Goal: Task Accomplishment & Management: Use online tool/utility

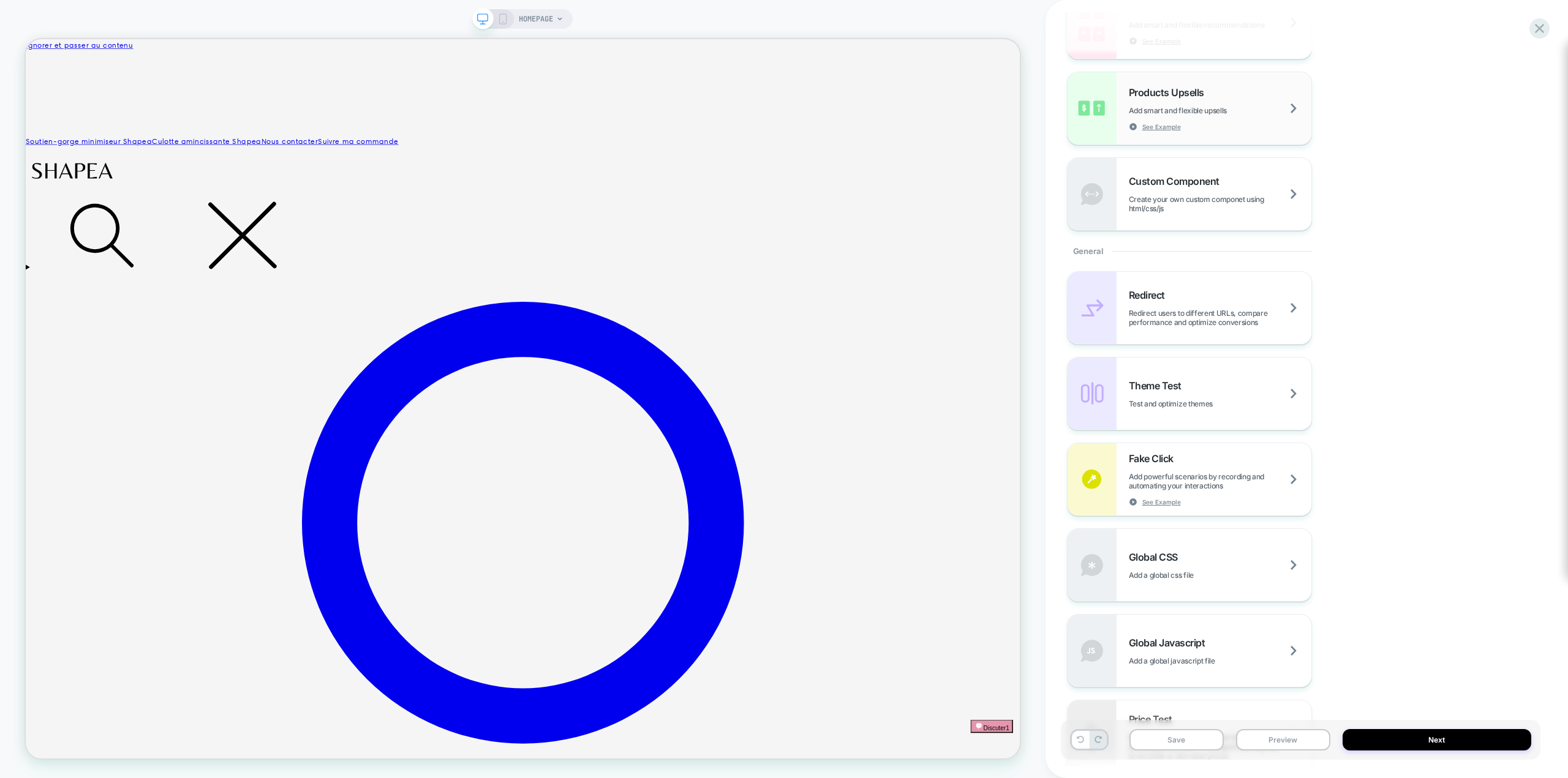
scroll to position [367, 0]
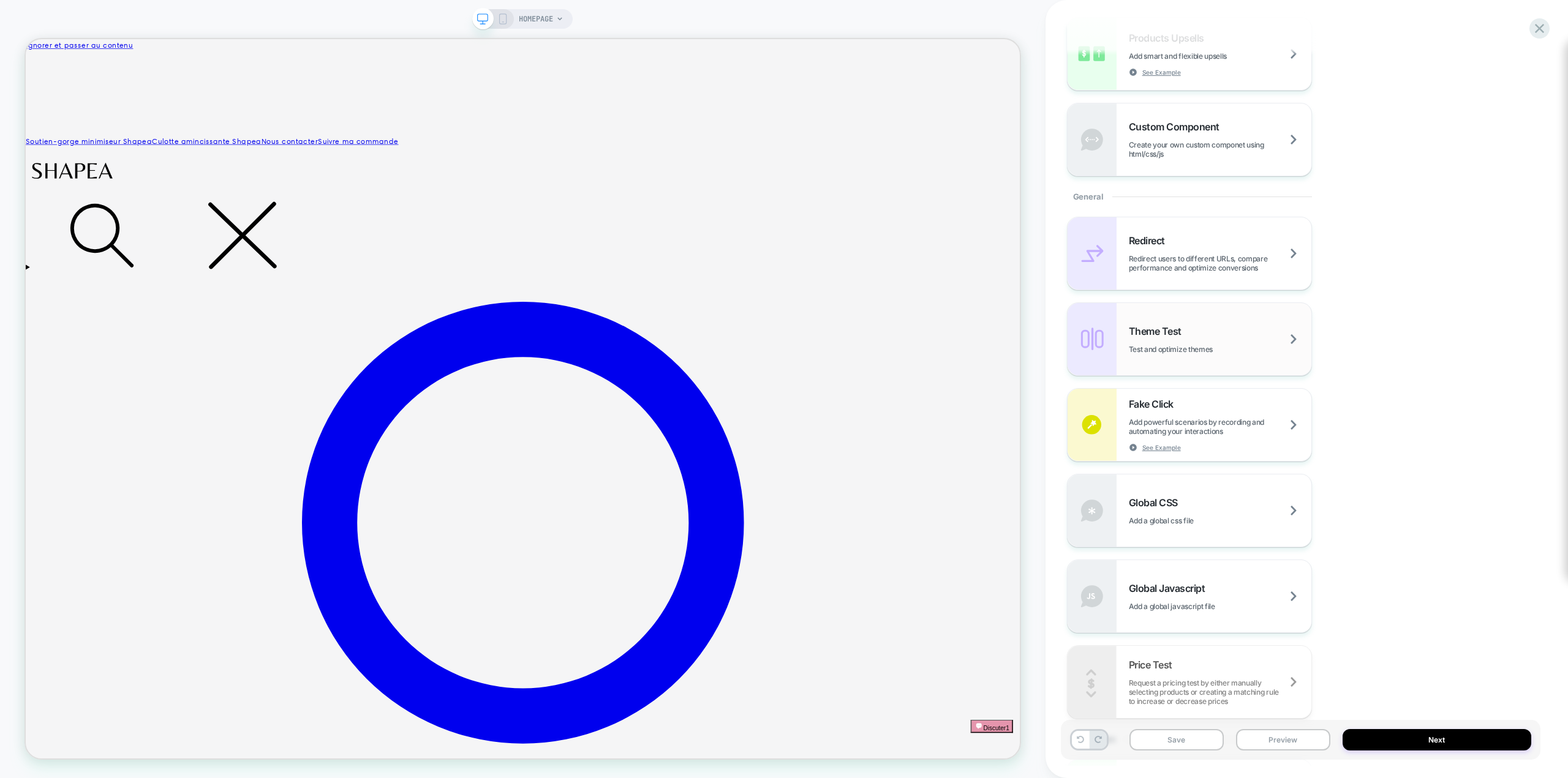
click at [1203, 357] on div "Theme Test Test and optimize themes" at bounding box center [1190, 339] width 244 height 72
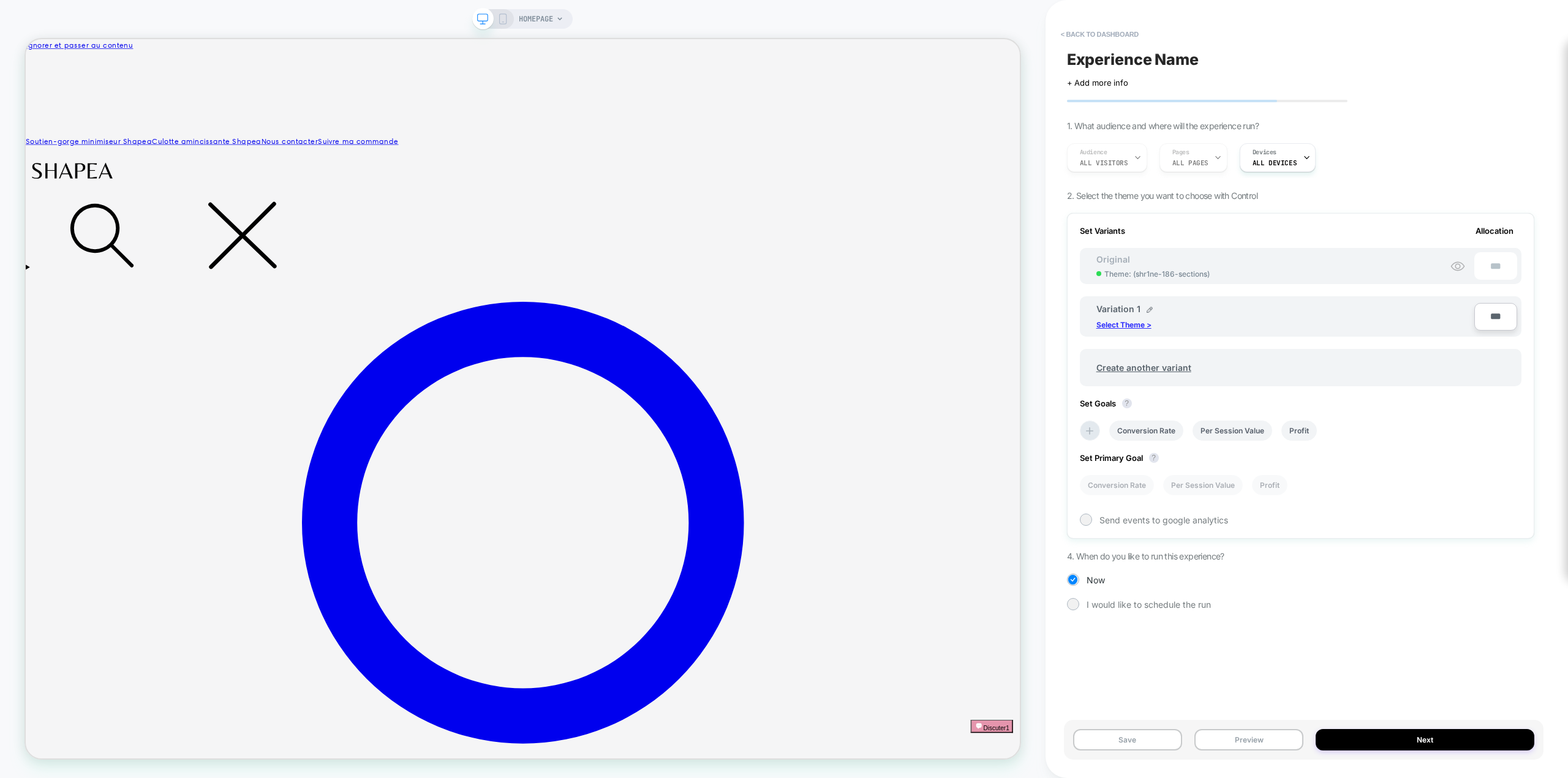
click at [1124, 322] on p "Select Theme >" at bounding box center [1124, 325] width 55 height 9
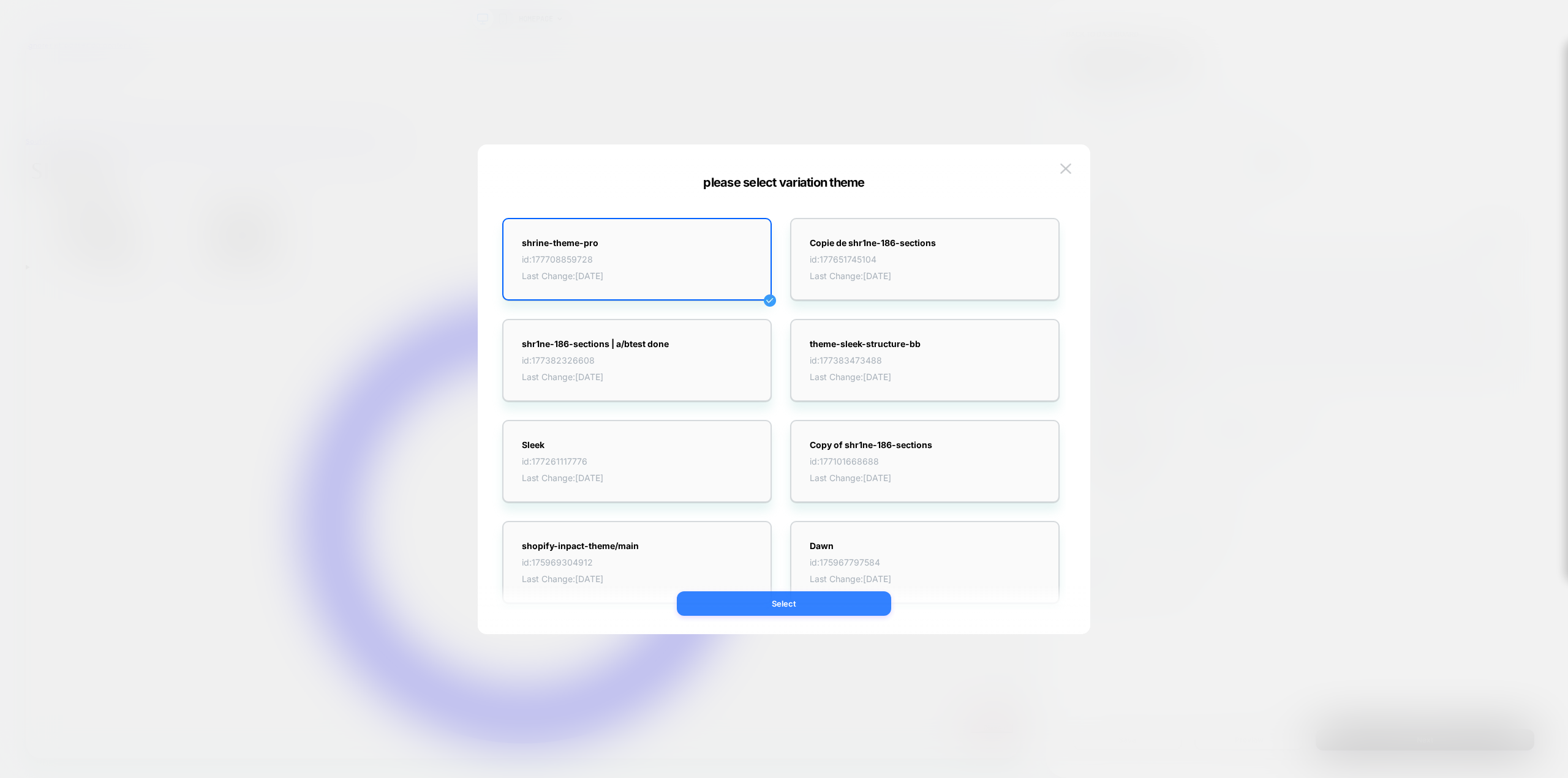
click at [840, 612] on button "Select" at bounding box center [784, 604] width 214 height 25
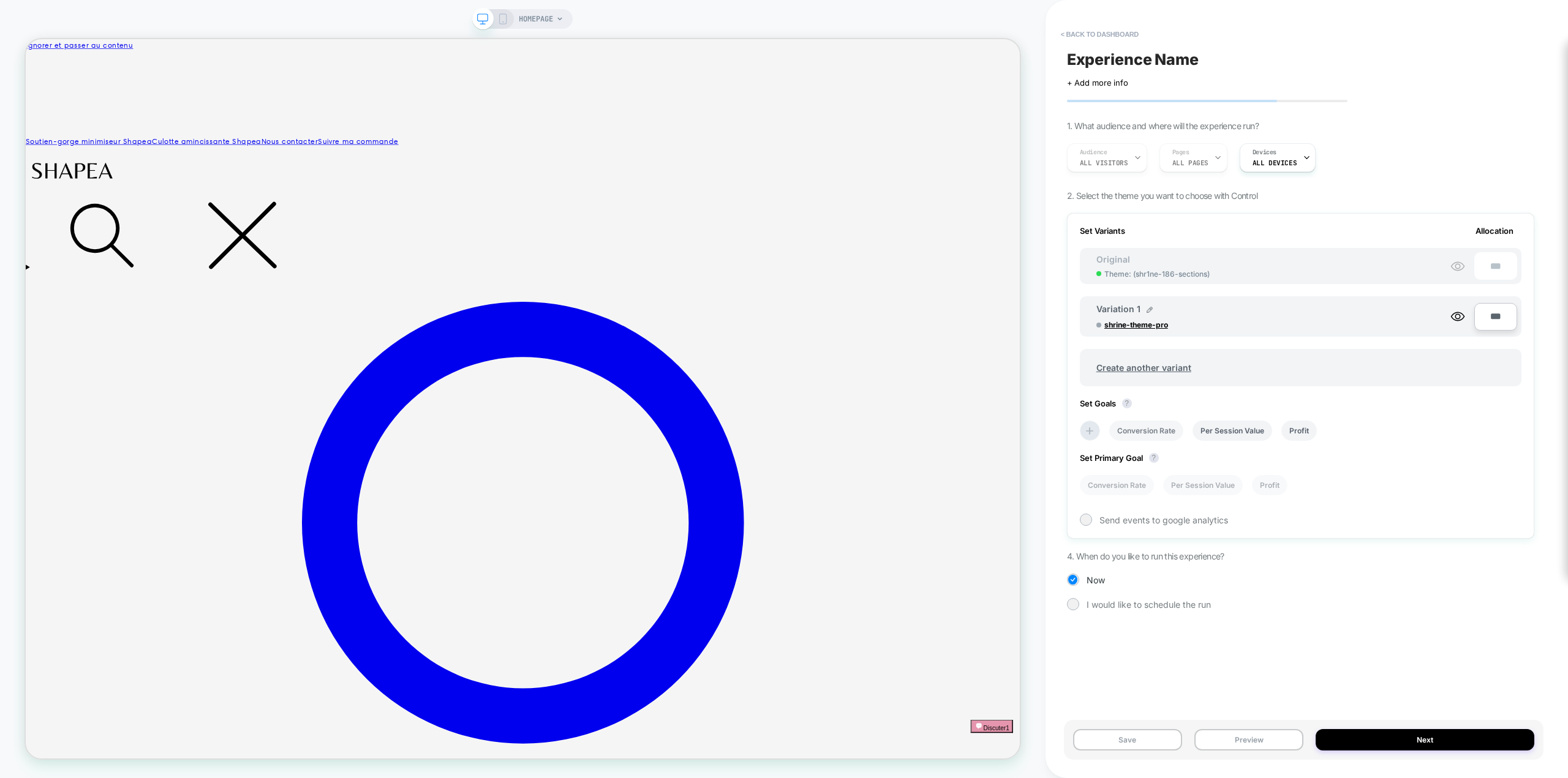
click at [0, 0] on li "Conversion Rate" at bounding box center [0, 0] width 0 height 0
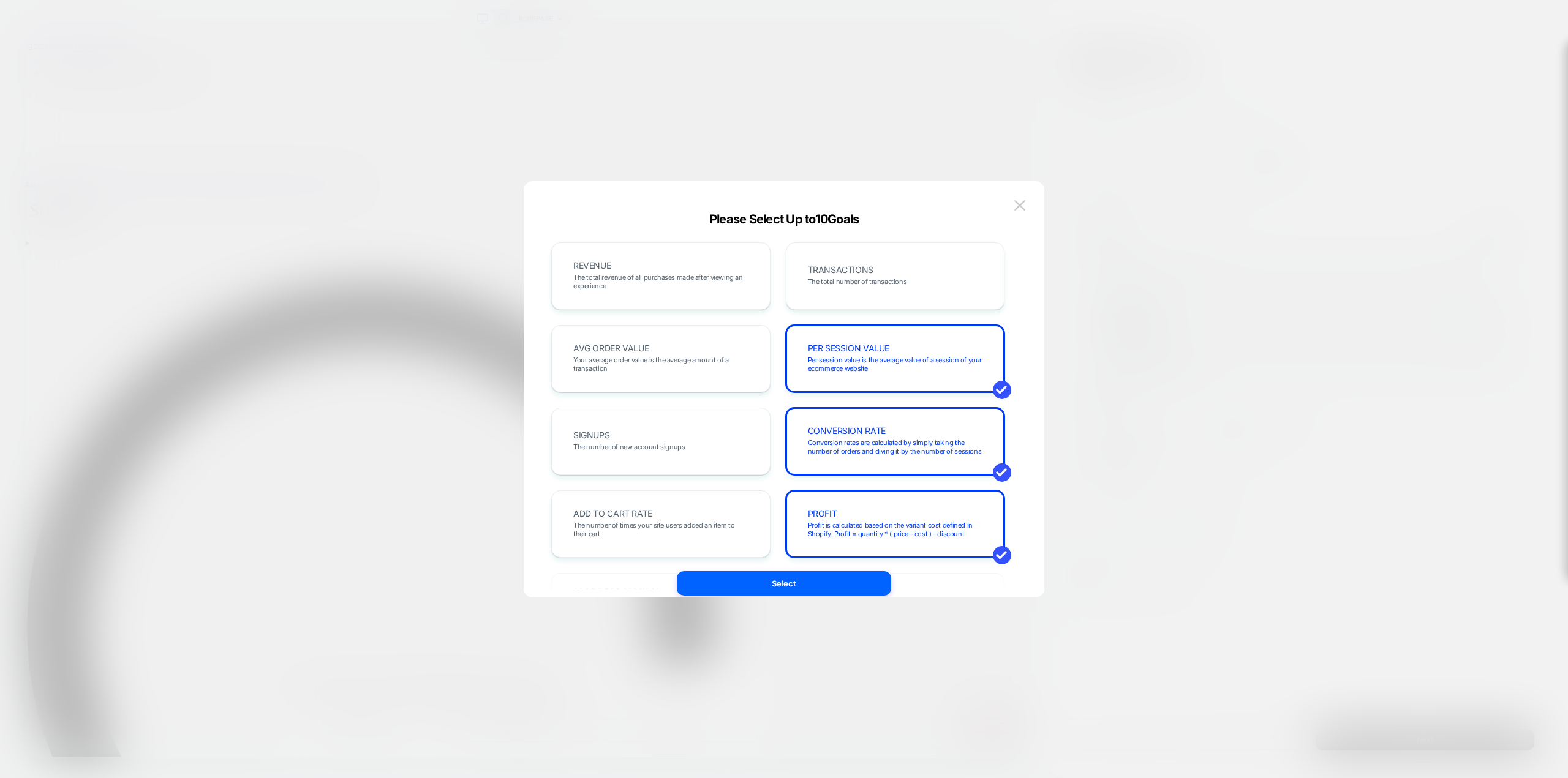
scroll to position [0, 0]
click at [852, 582] on button "Select" at bounding box center [784, 579] width 214 height 25
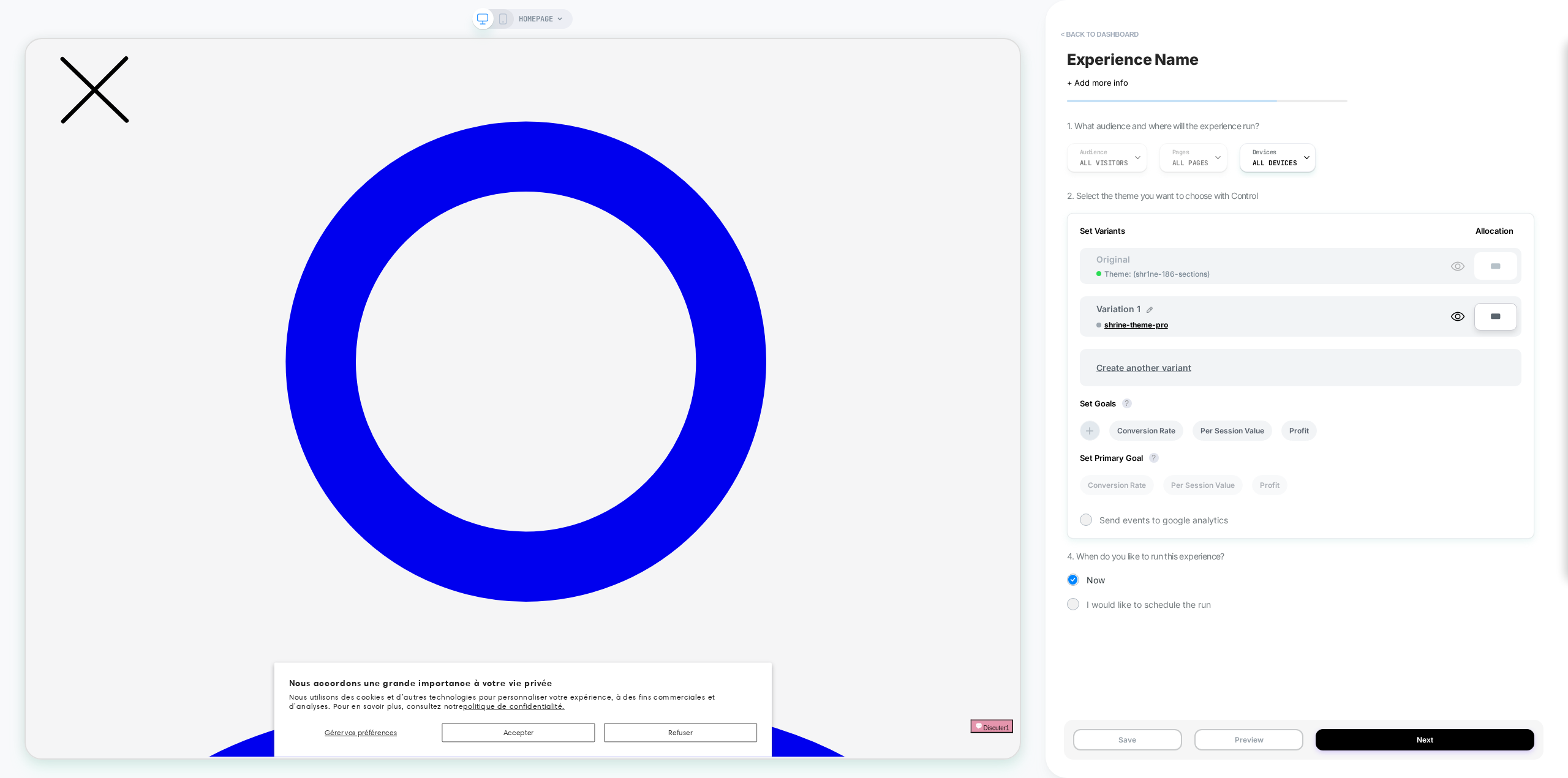
click at [507, 18] on icon at bounding box center [503, 19] width 11 height 11
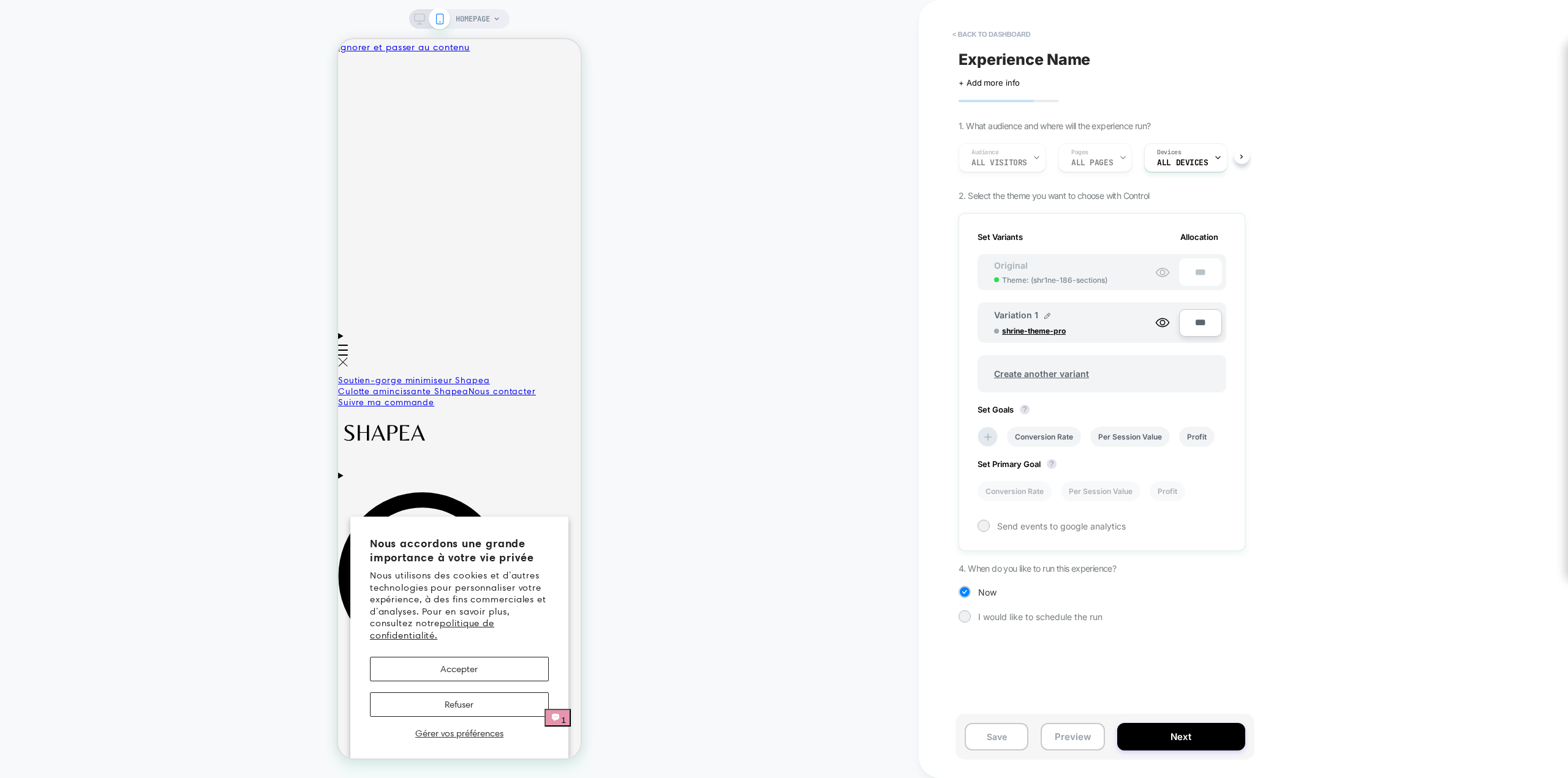
scroll to position [1138, 0]
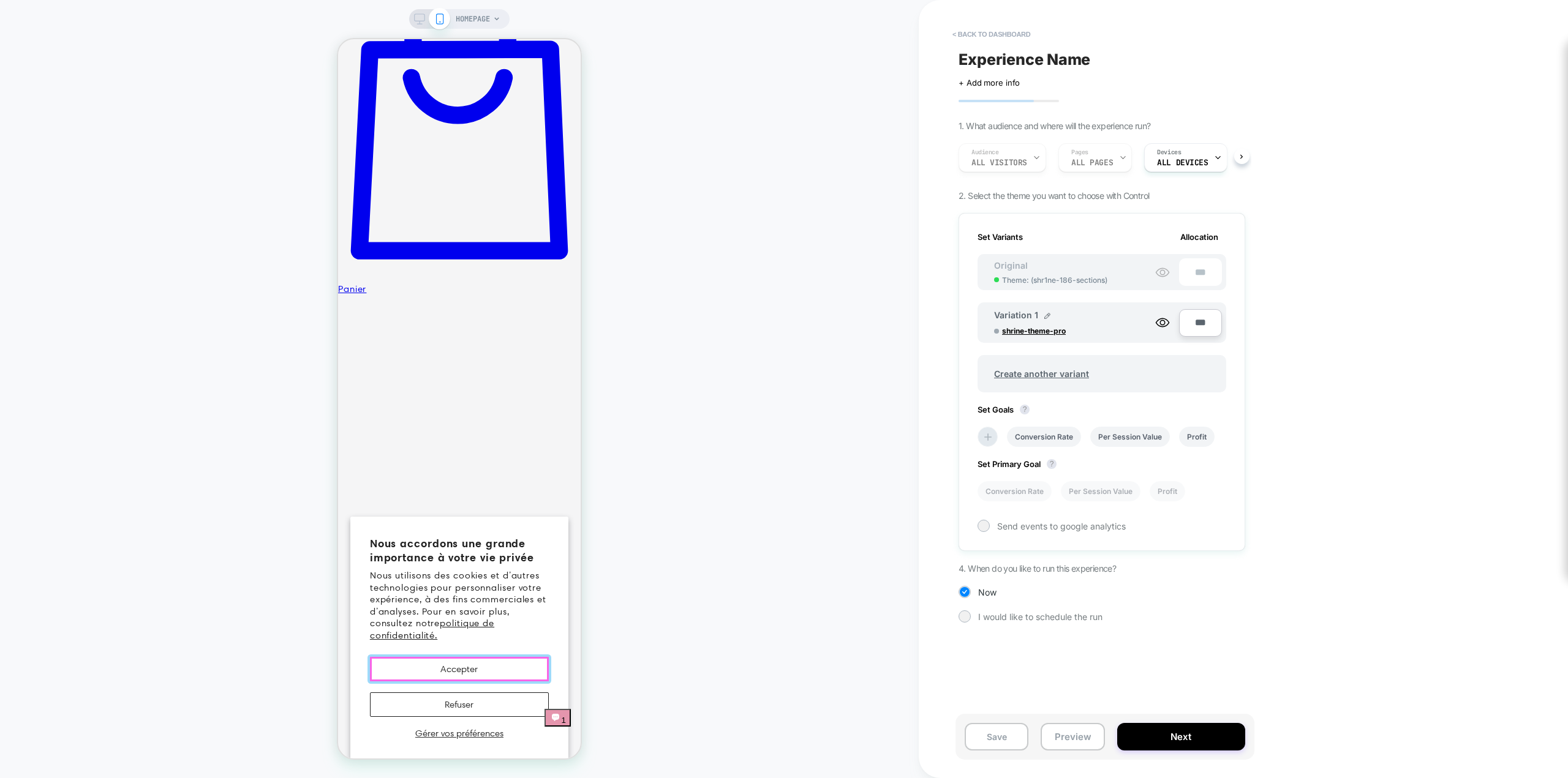
click at [480, 665] on button "Accepter" at bounding box center [459, 669] width 179 height 25
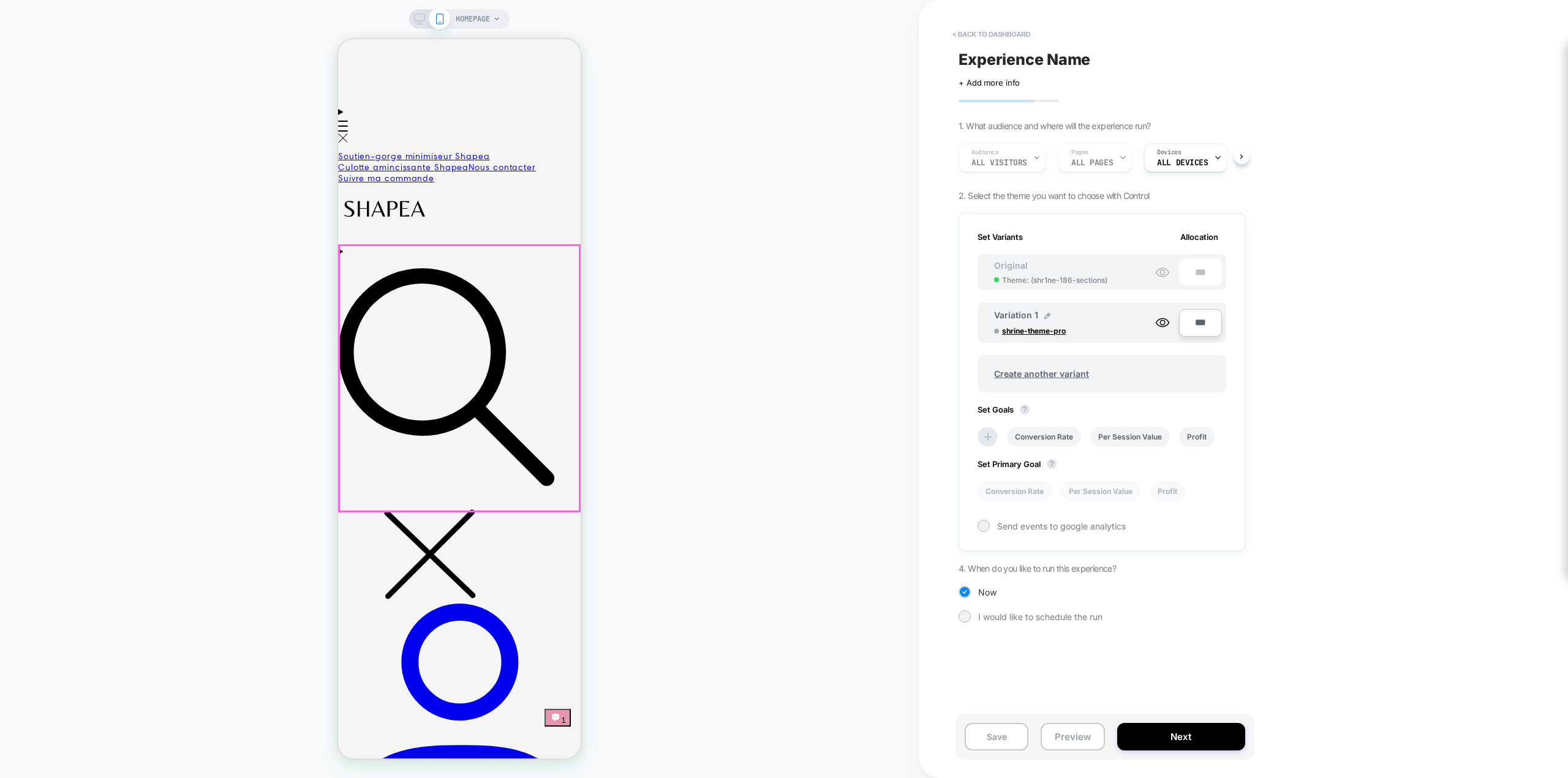
scroll to position [220, 0]
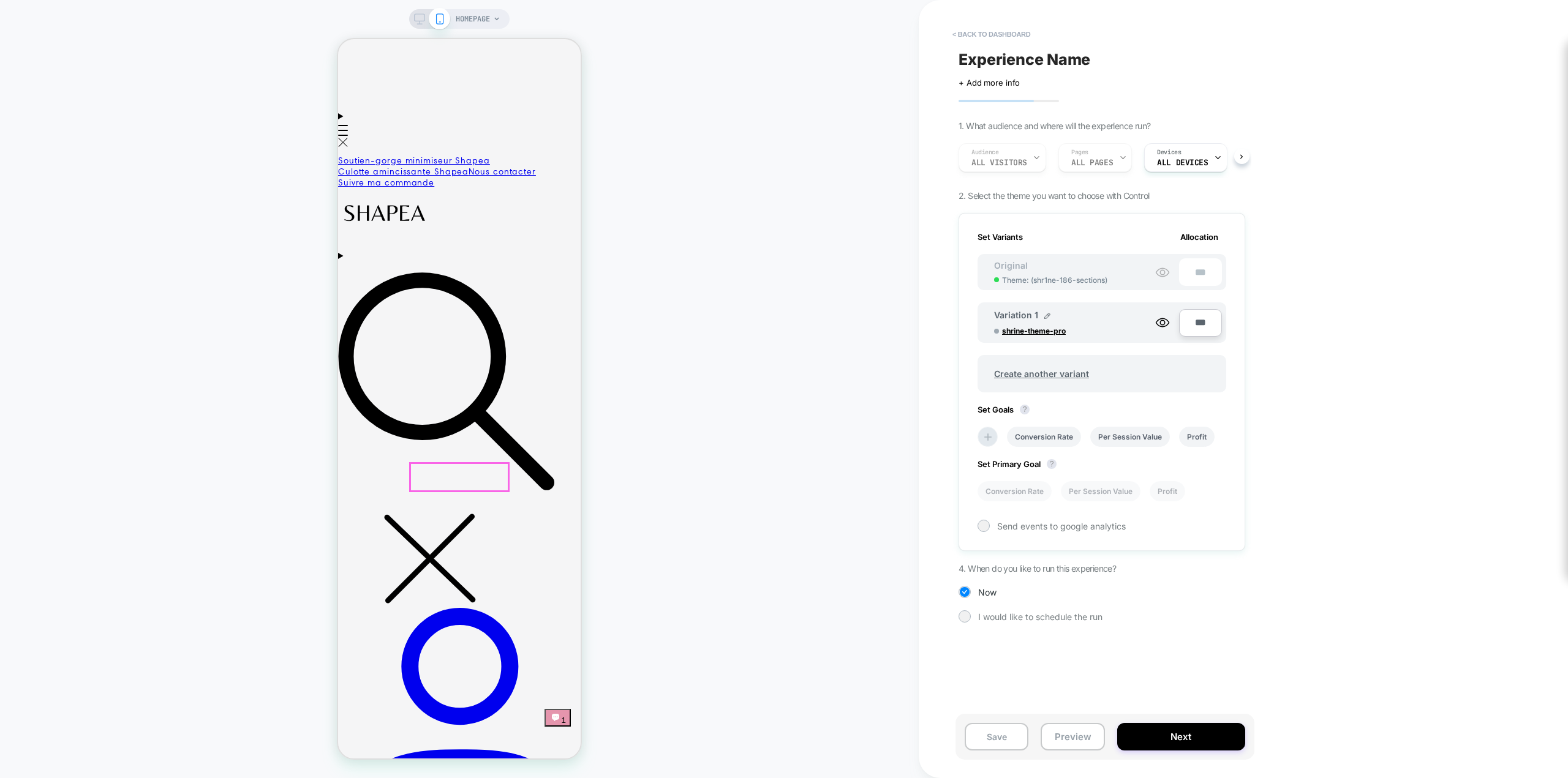
click at [348, 130] on span "Menu" at bounding box center [343, 130] width 10 height 1
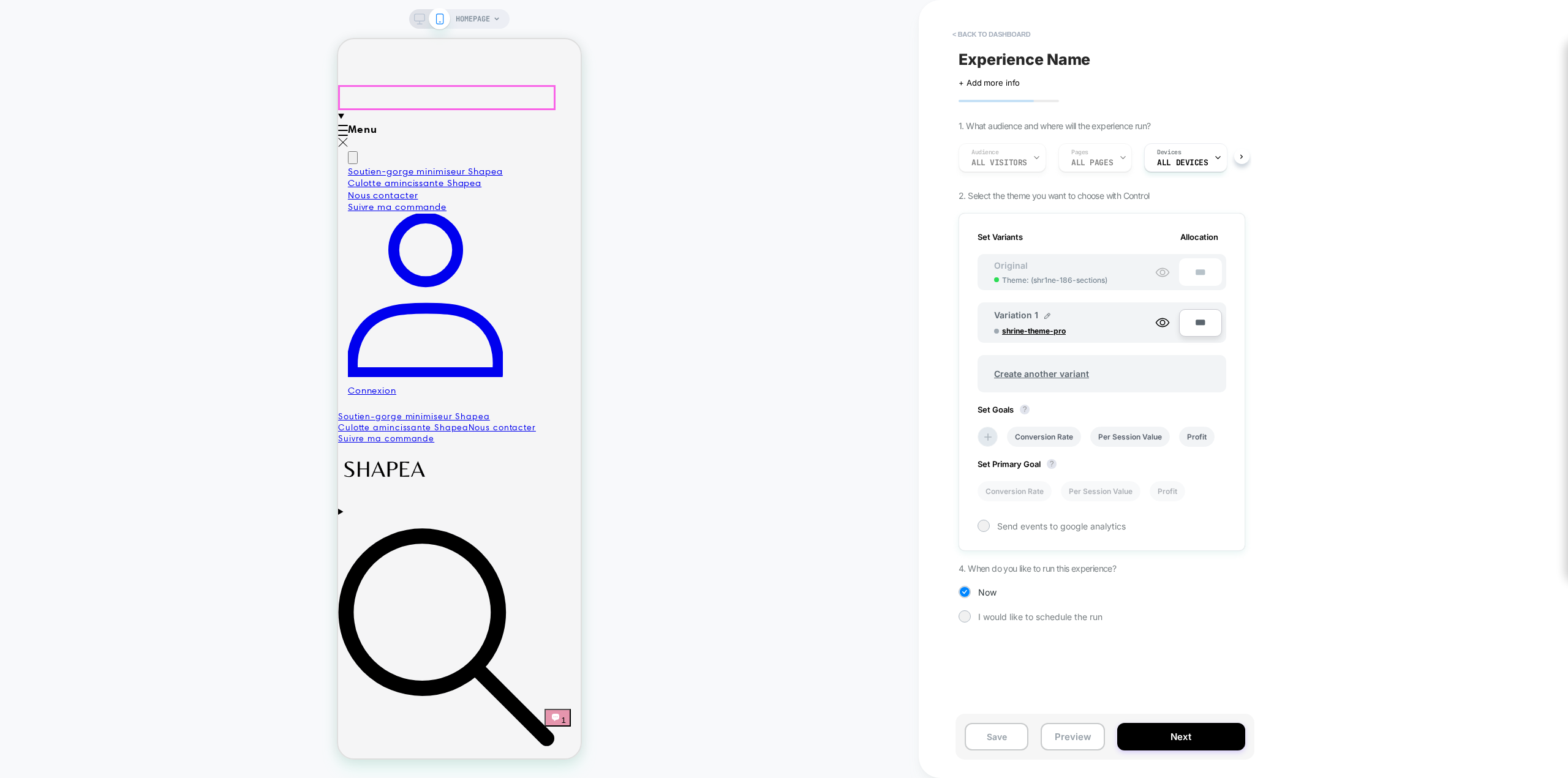
click at [402, 166] on link "Soutien-gorge minimiseur Shapea" at bounding box center [425, 172] width 155 height 12
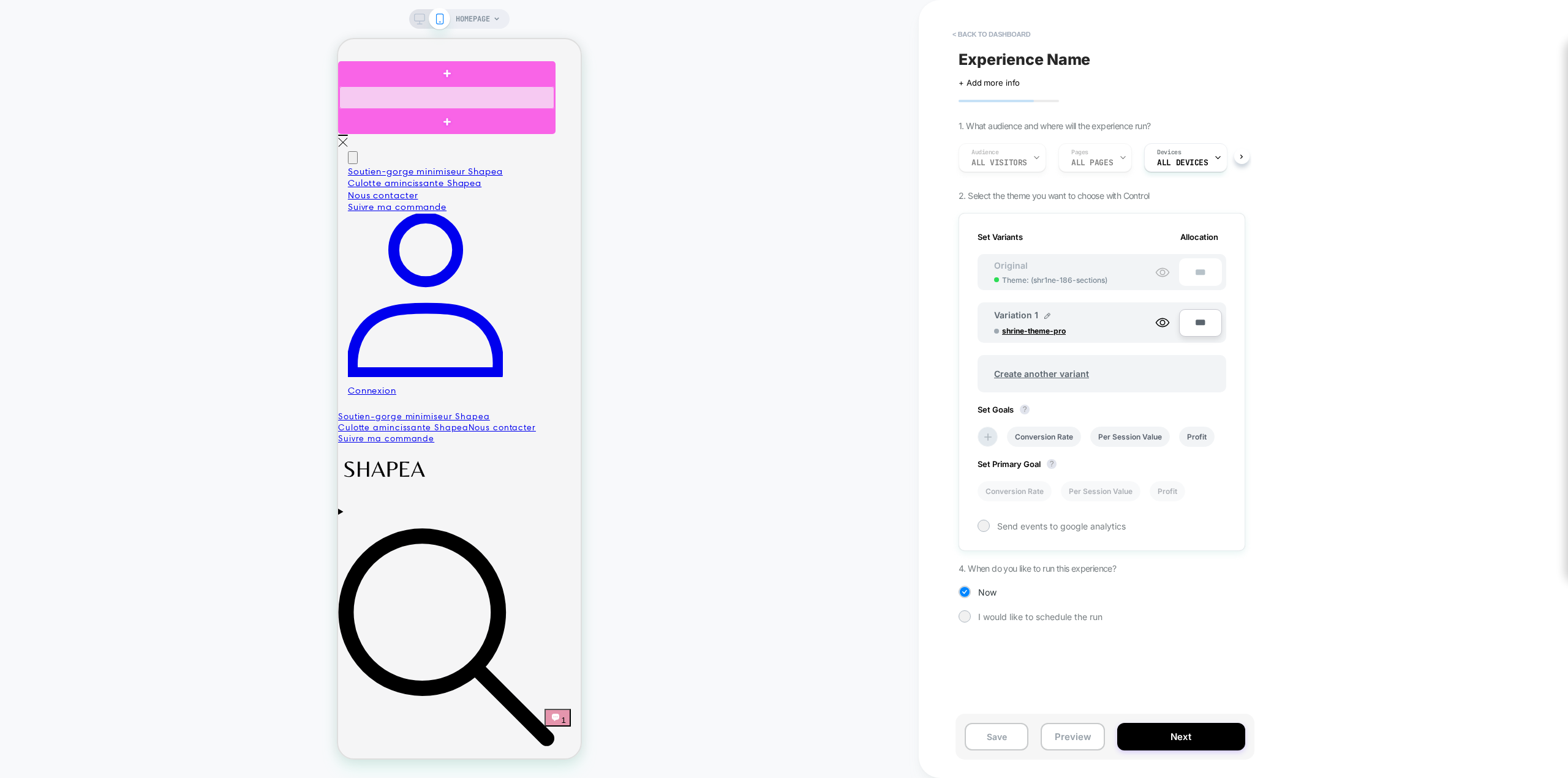
click at [402, 94] on div at bounding box center [447, 97] width 215 height 23
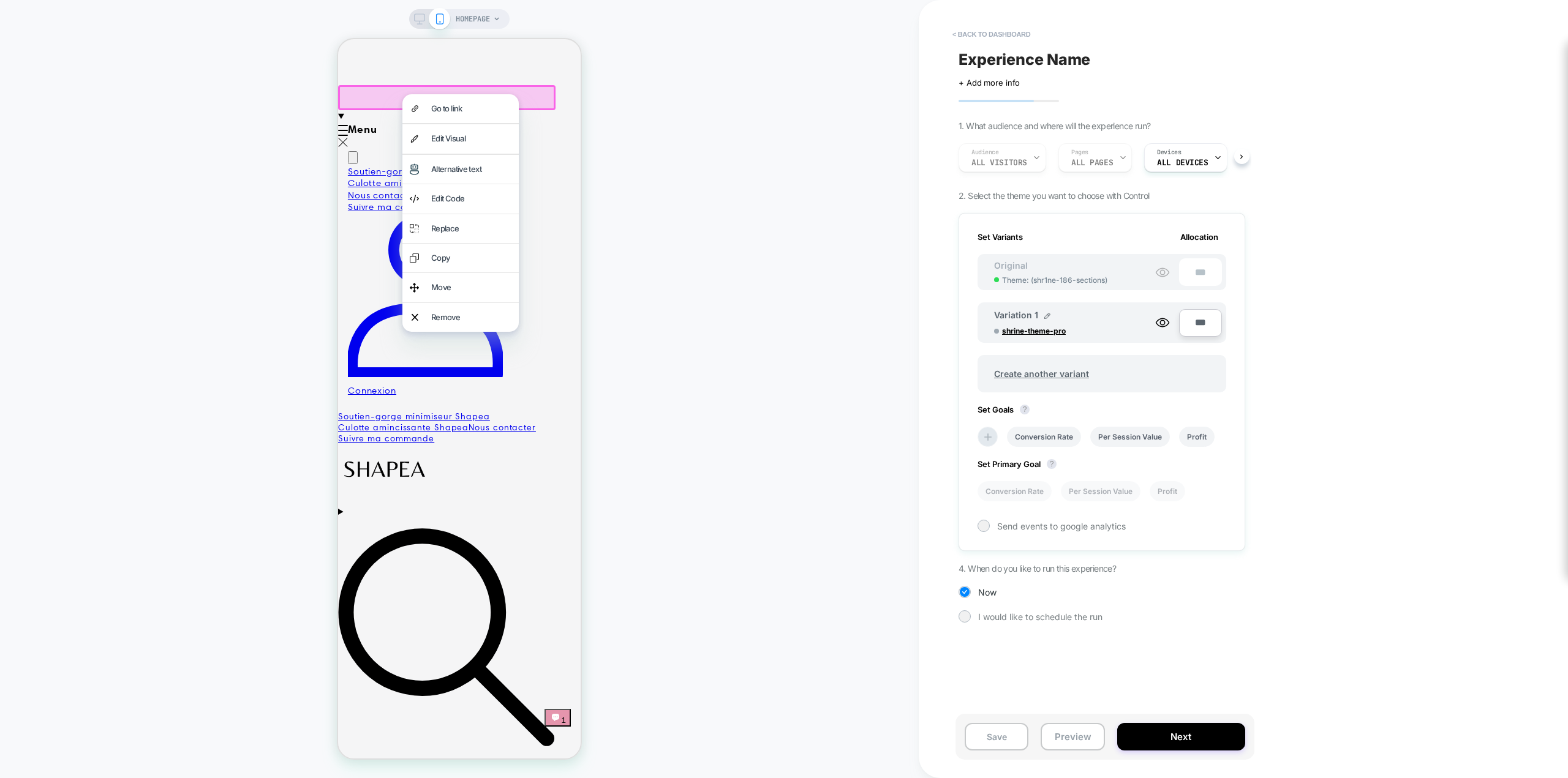
click at [363, 161] on icon at bounding box center [358, 165] width 10 height 10
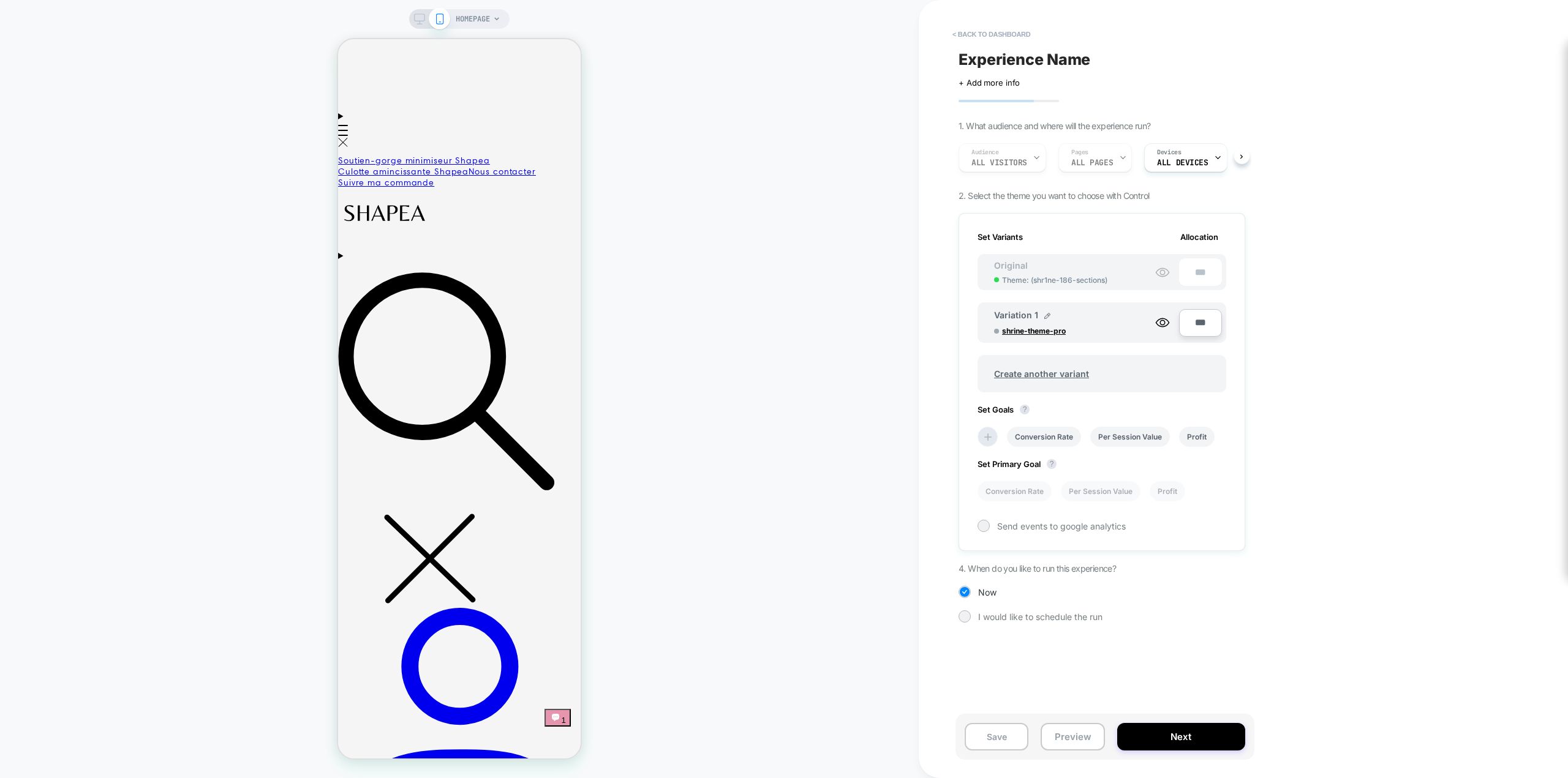
click at [484, 17] on span "HOMEPAGE" at bounding box center [473, 19] width 34 height 20
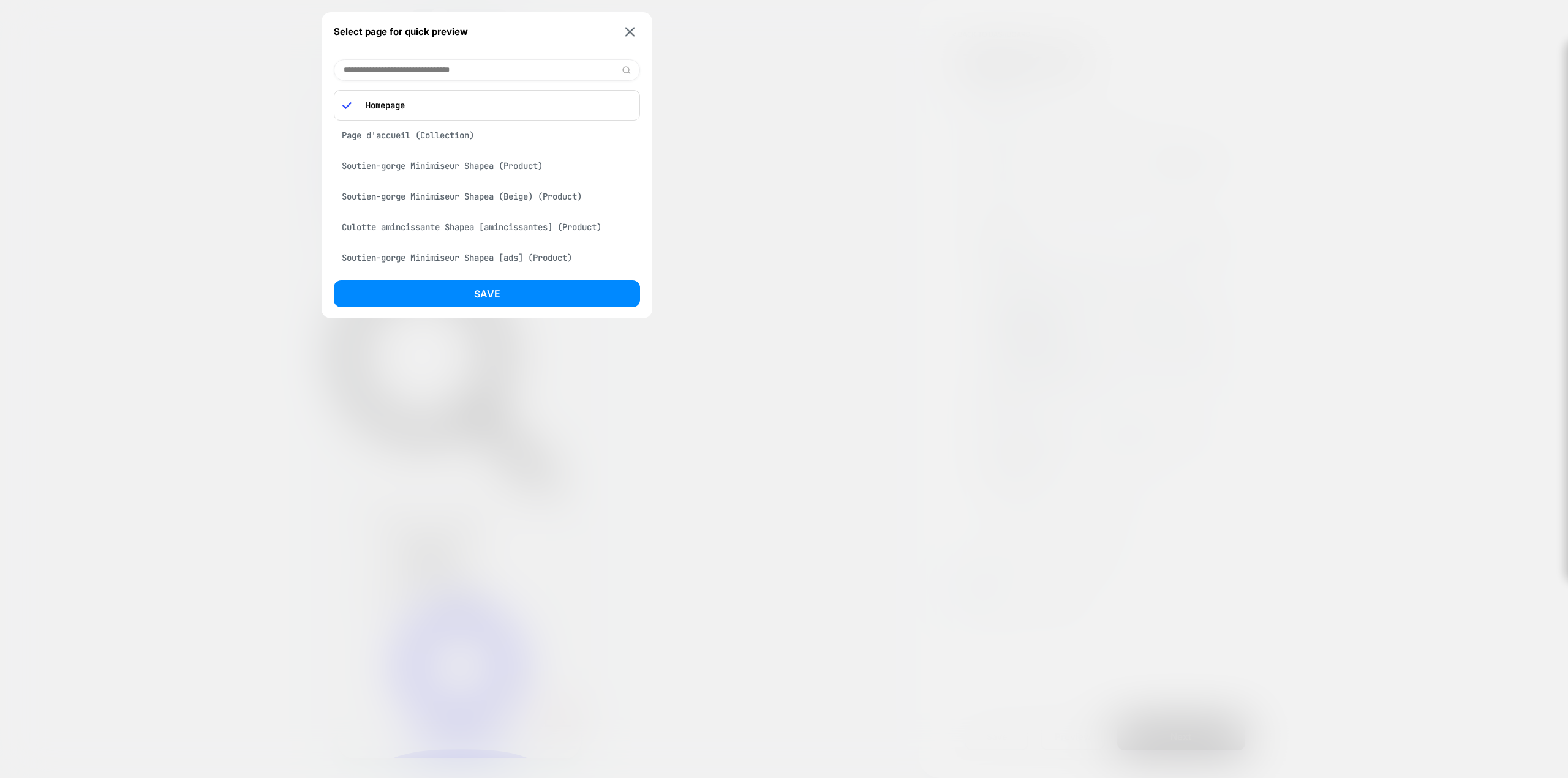
click at [470, 166] on div "Soutien-gorge Minimiseur Shapea (Product)" at bounding box center [487, 166] width 306 height 23
click at [508, 284] on button "Save" at bounding box center [487, 294] width 306 height 27
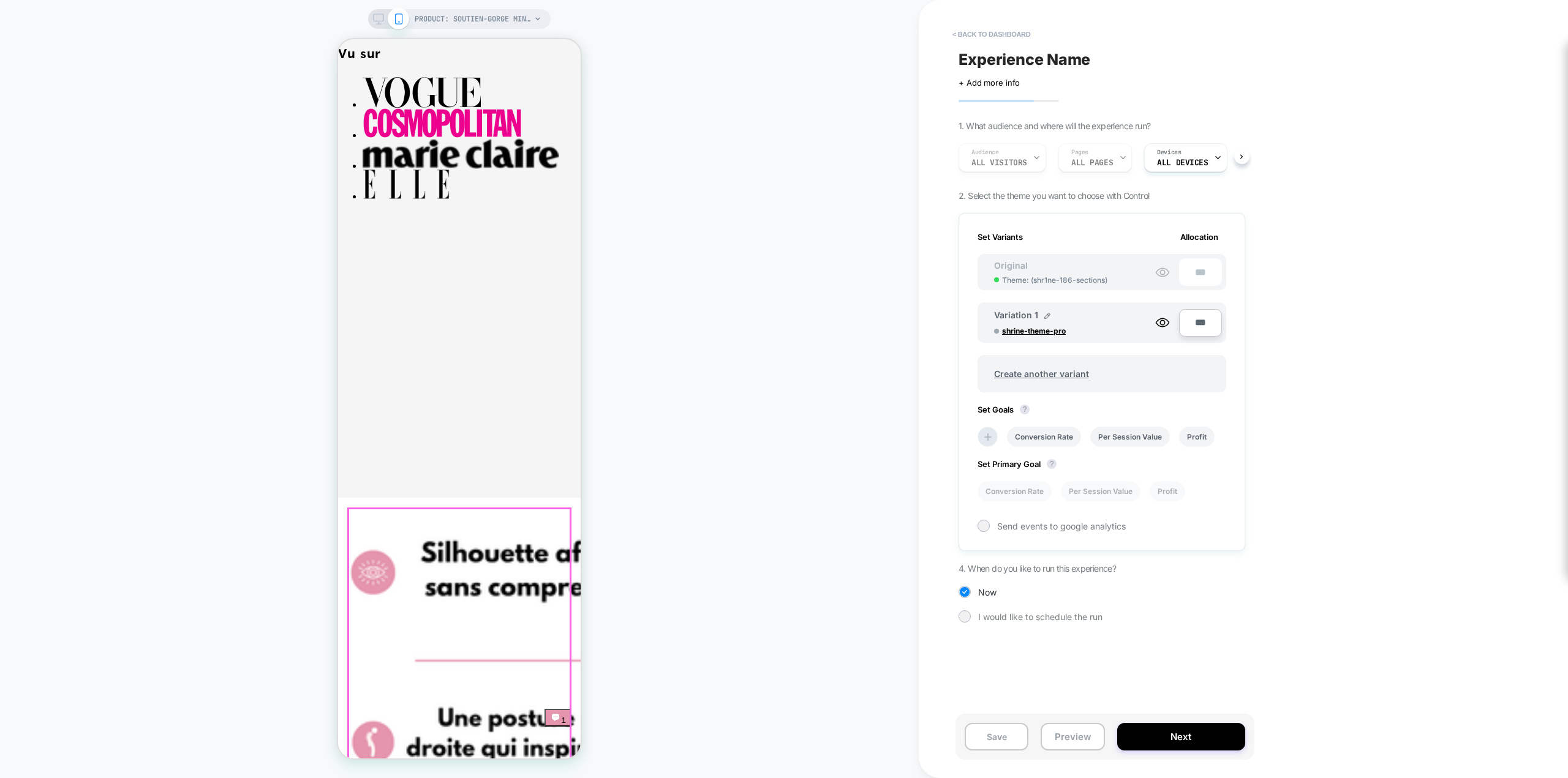
scroll to position [2878, 0]
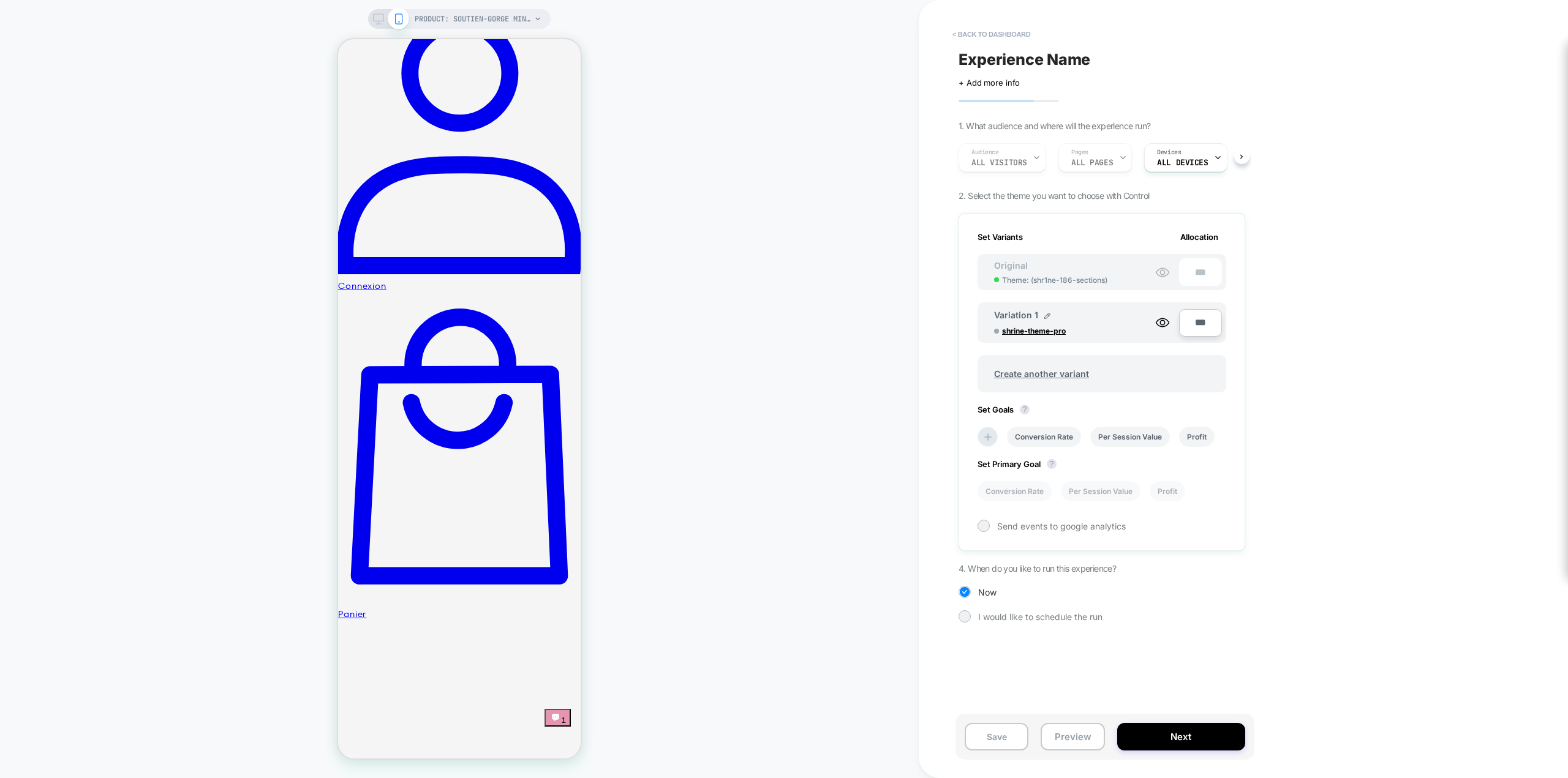
scroll to position [673, 0]
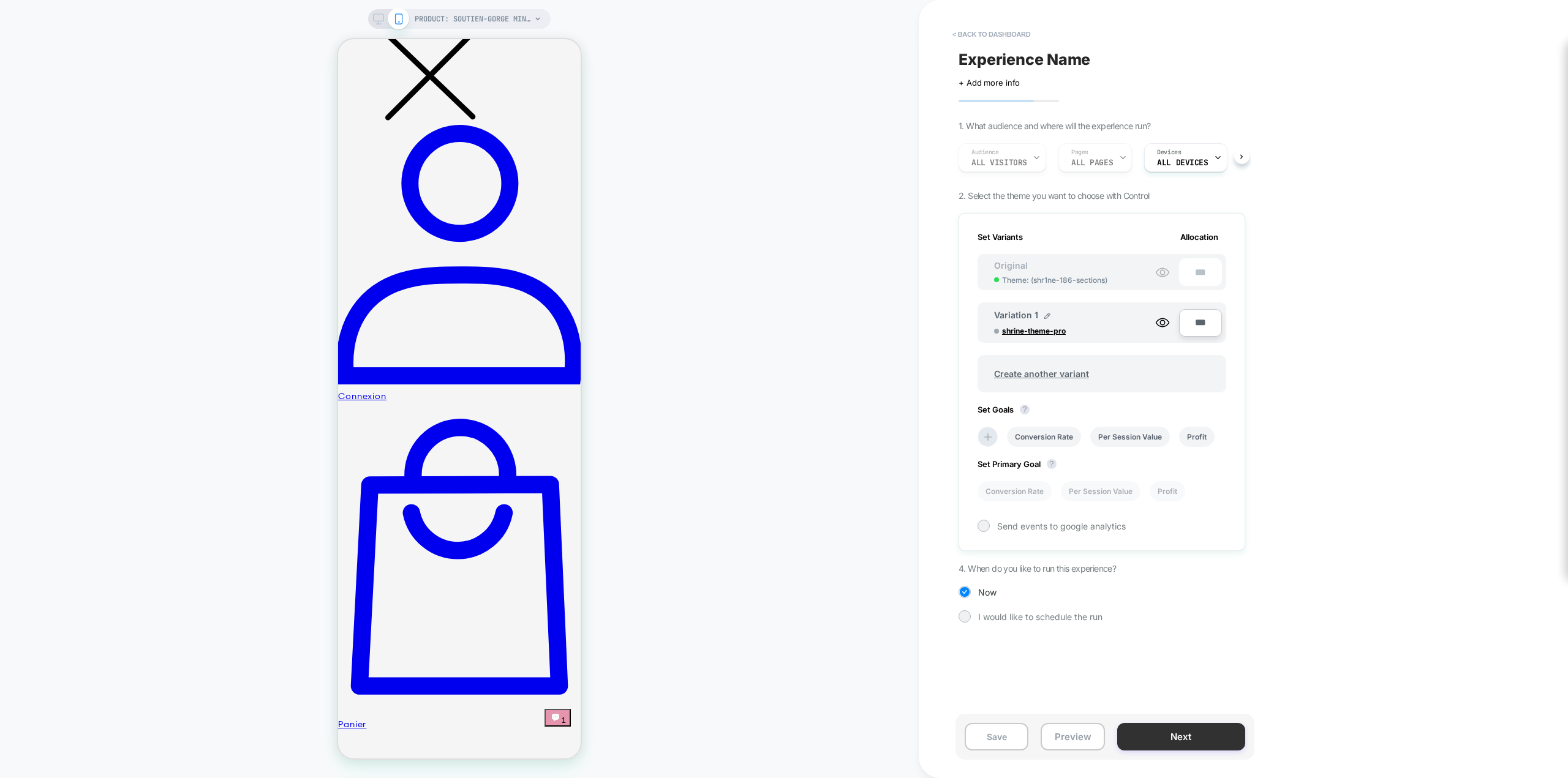
click at [0, 0] on button "Next" at bounding box center [0, 0] width 0 height 0
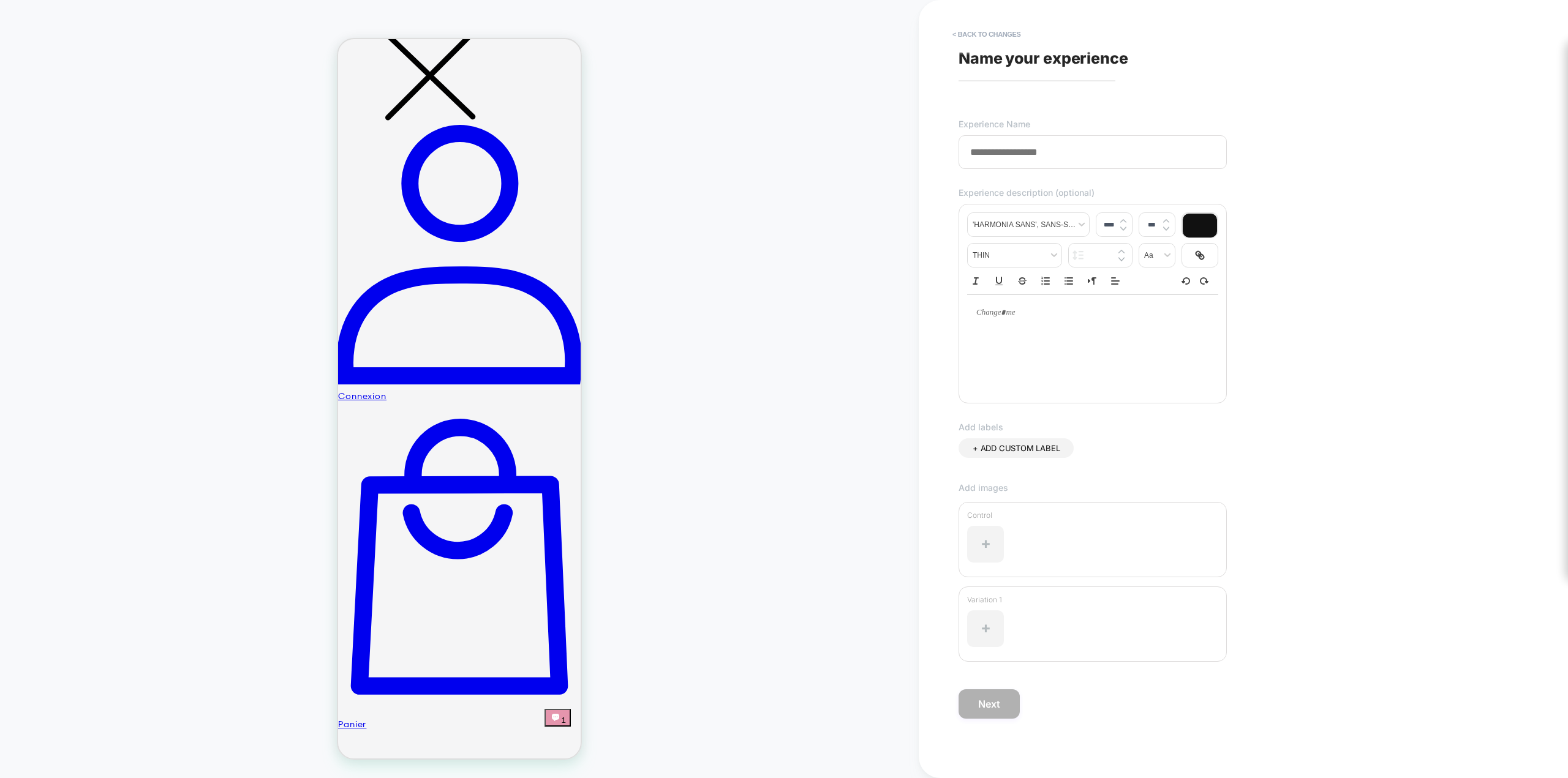
click at [1113, 161] on input at bounding box center [1093, 152] width 268 height 34
type input "**********"
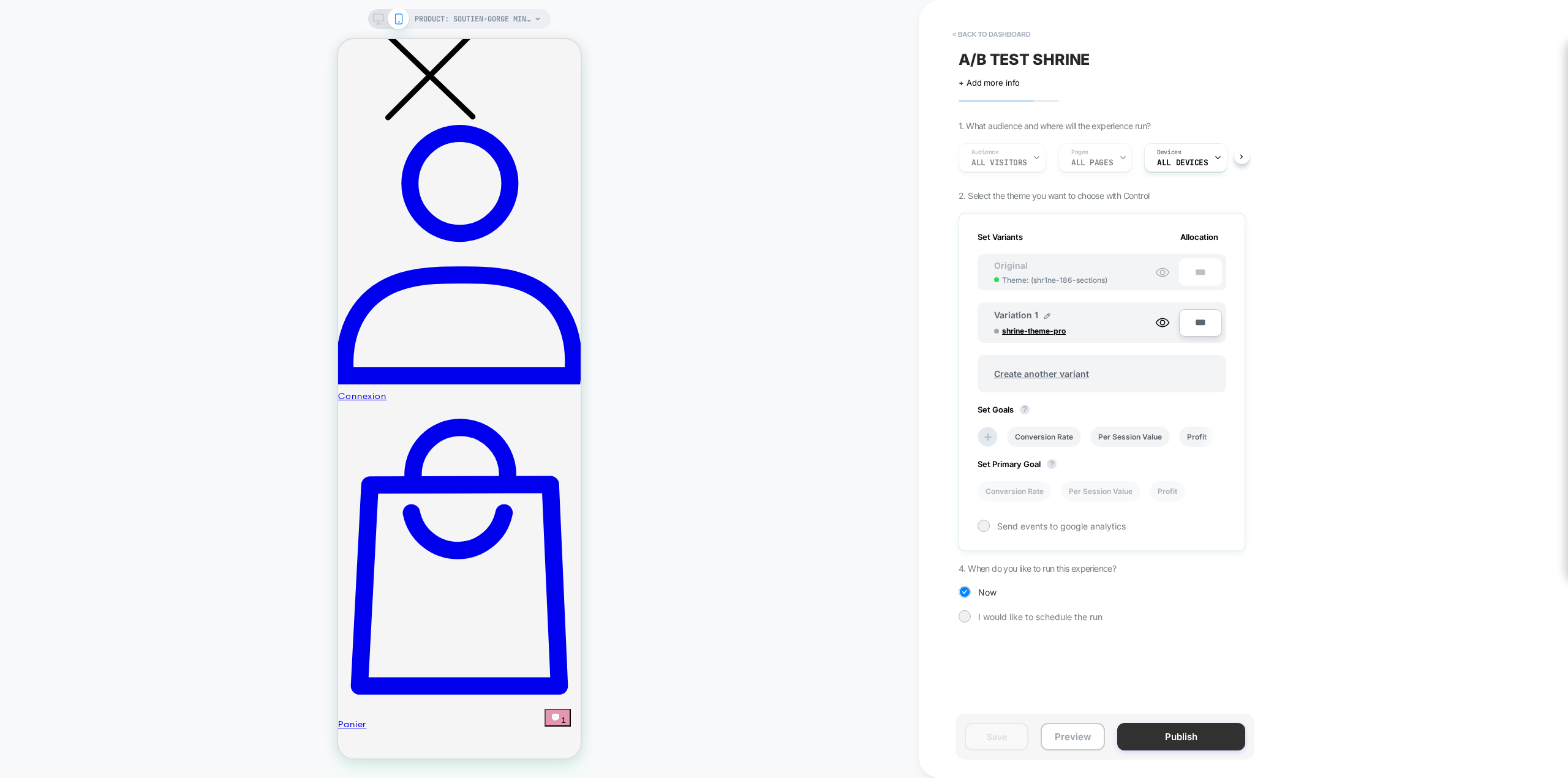
scroll to position [0, 1]
click at [1140, 727] on button "Publish" at bounding box center [1182, 737] width 128 height 28
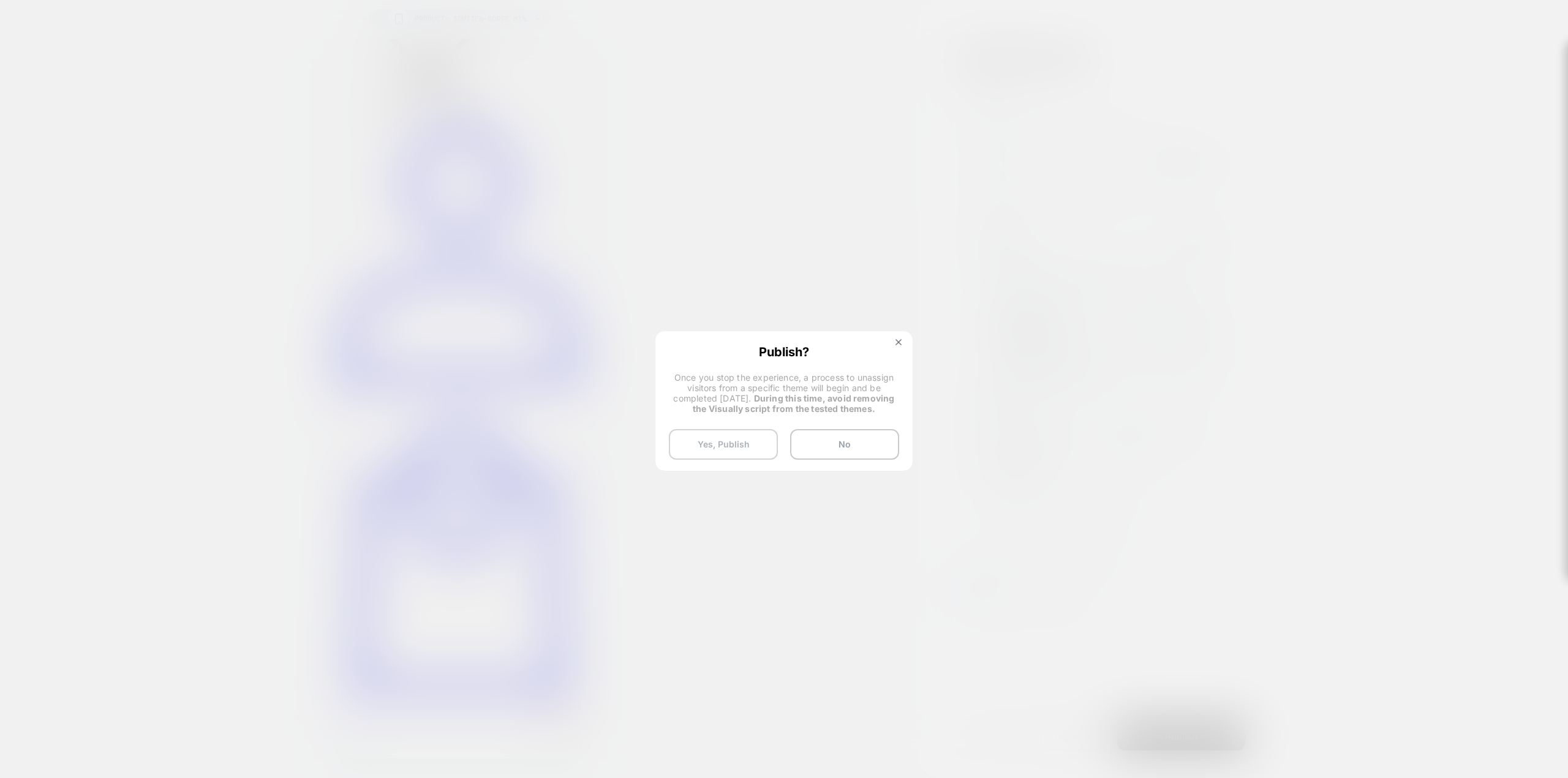
click at [745, 443] on button "Yes, Publish" at bounding box center [723, 445] width 109 height 31
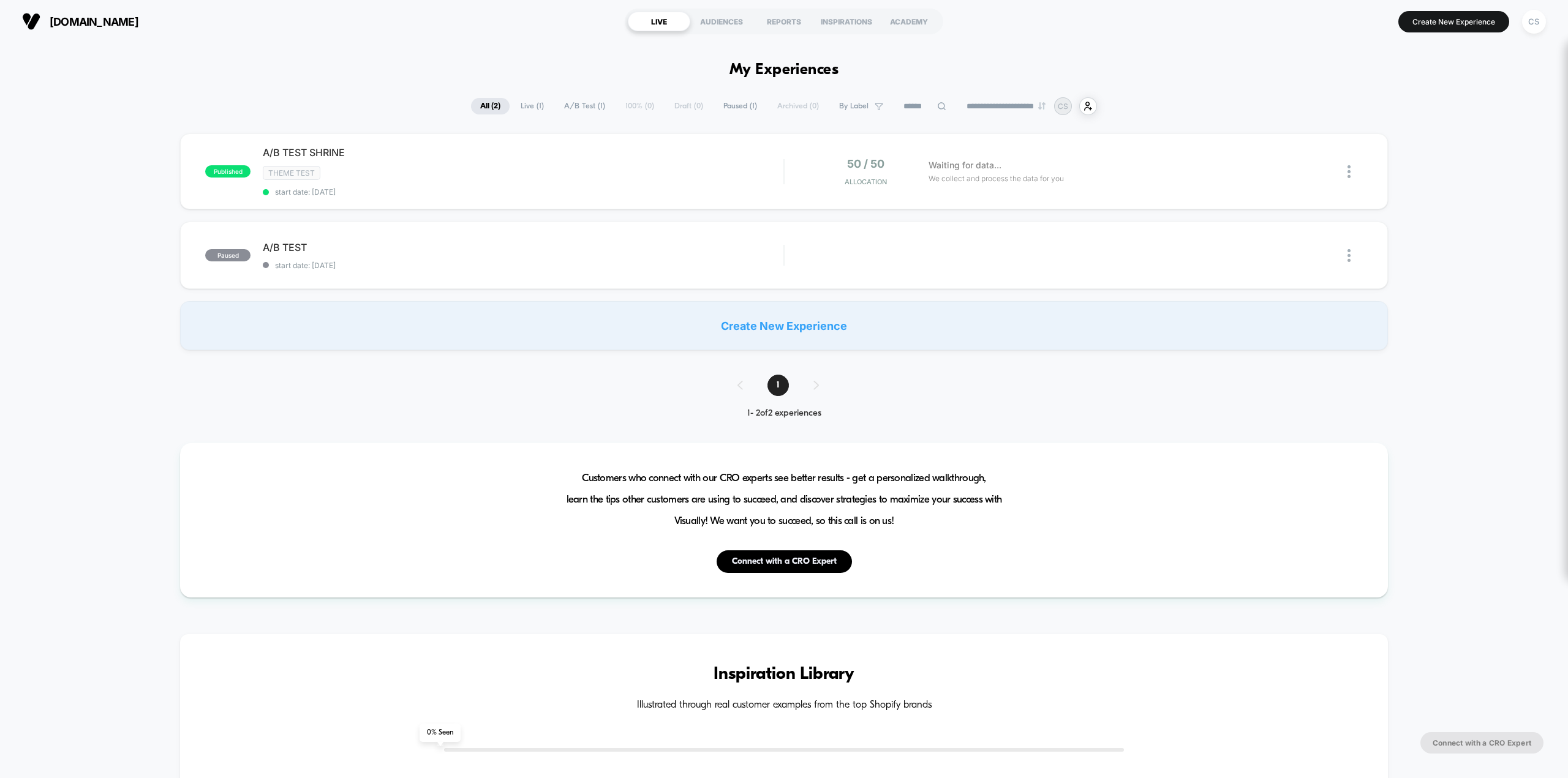
click at [764, 311] on div "Create New Experience" at bounding box center [784, 326] width 1207 height 49
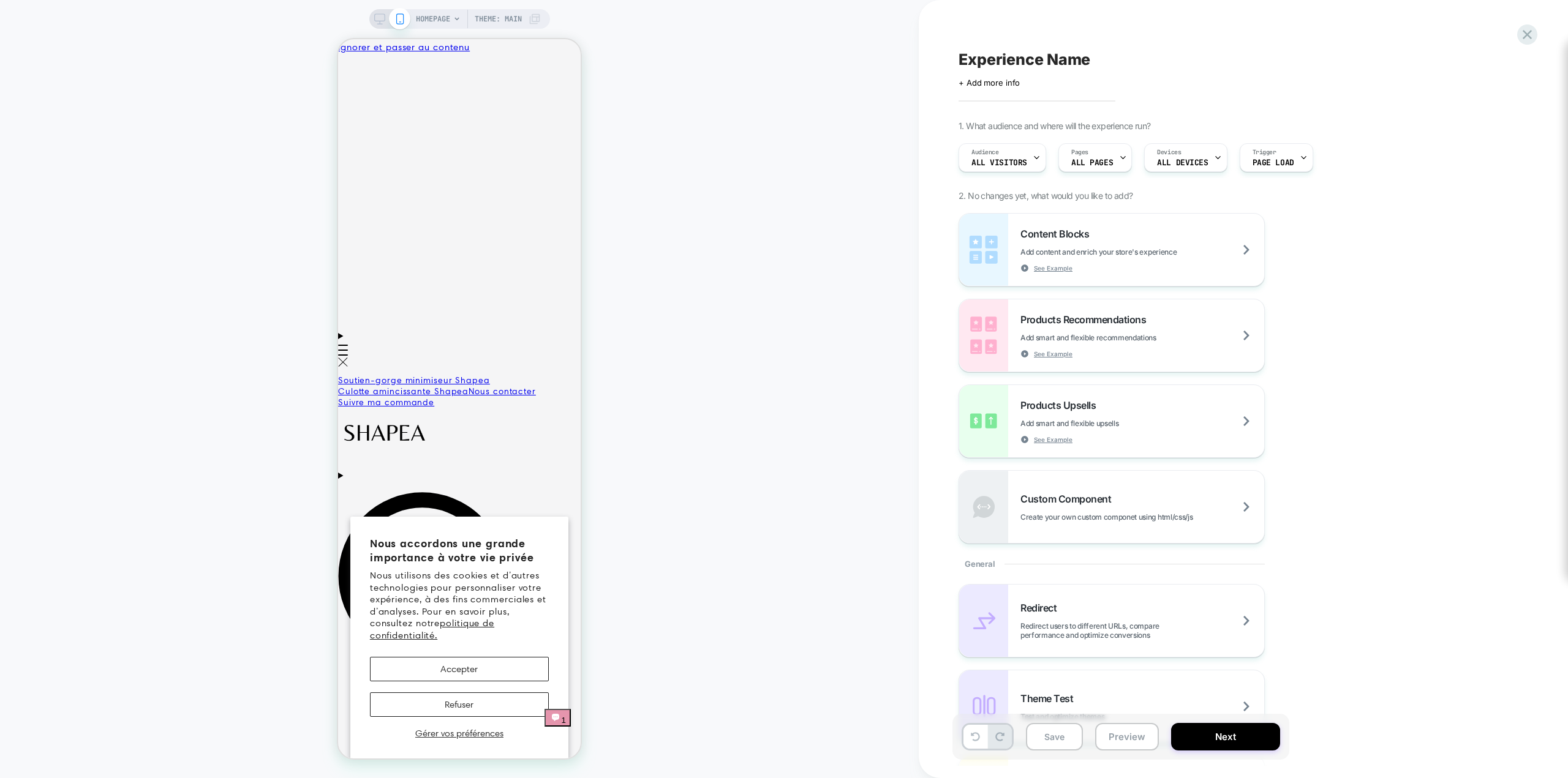
click at [435, 19] on span "HOMEPAGE" at bounding box center [433, 19] width 34 height 20
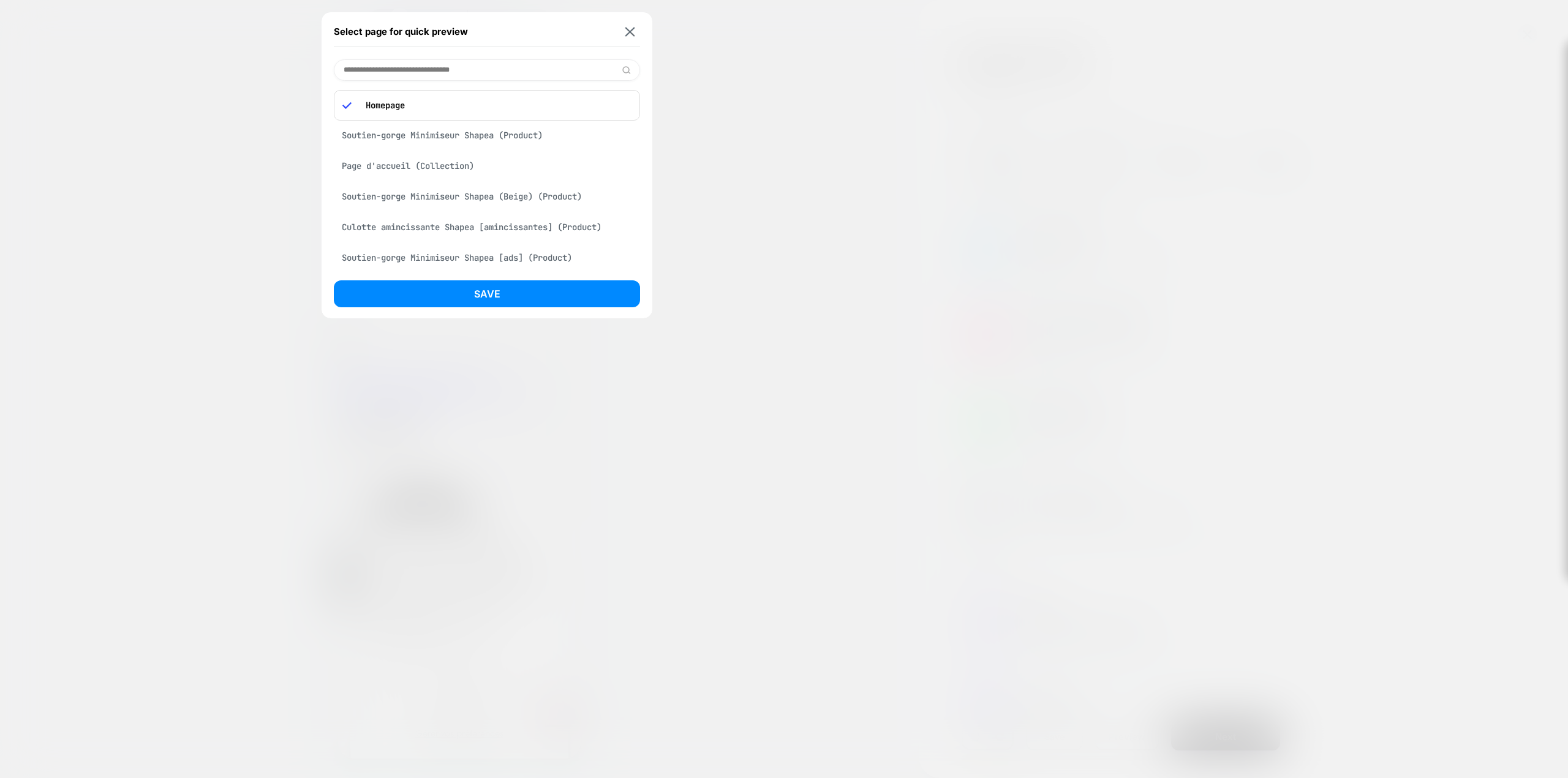
click at [469, 135] on div "Soutien-gorge Minimiseur Shapea (Product)" at bounding box center [487, 135] width 306 height 23
click at [516, 288] on button "Save" at bounding box center [487, 294] width 306 height 27
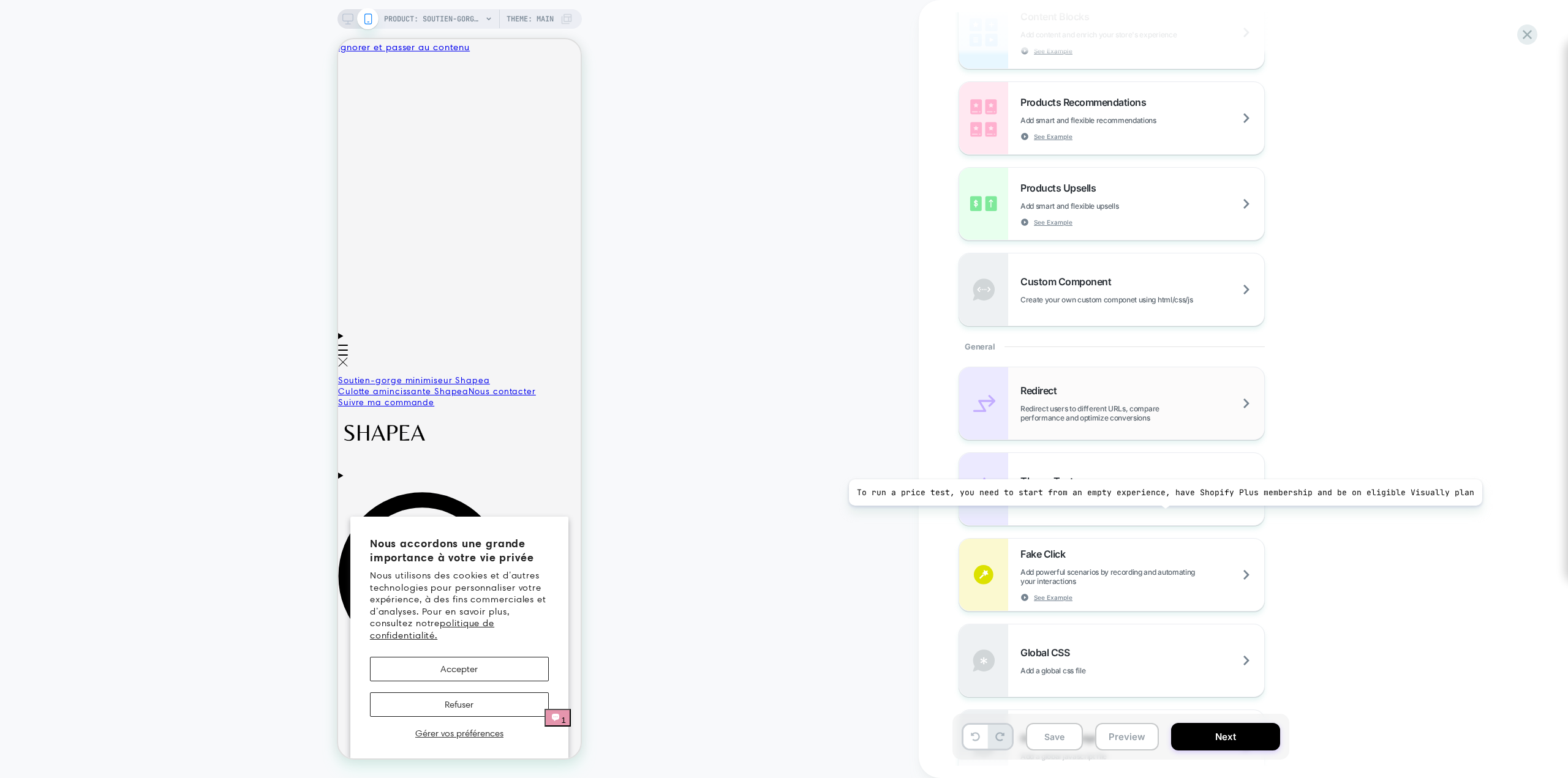
scroll to position [196, 0]
